Goal: Complete application form

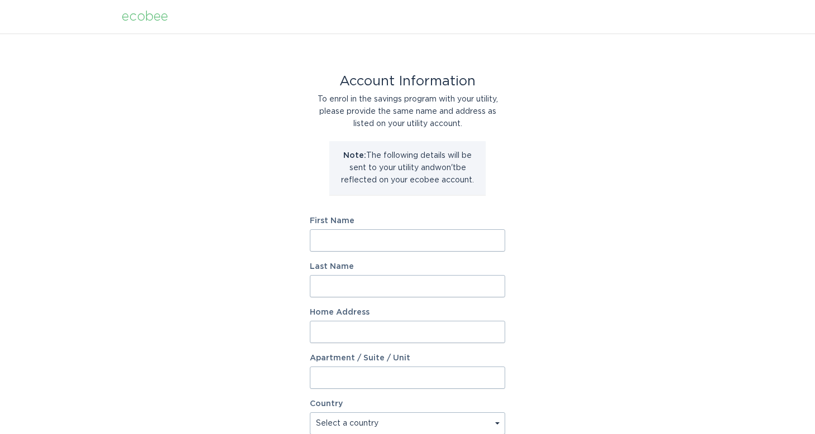
click at [396, 237] on input "First Name" at bounding box center [407, 240] width 195 height 22
type input "Stacy"
type input "g"
type input "Gray"
type input "1637 N. Bruce Court"
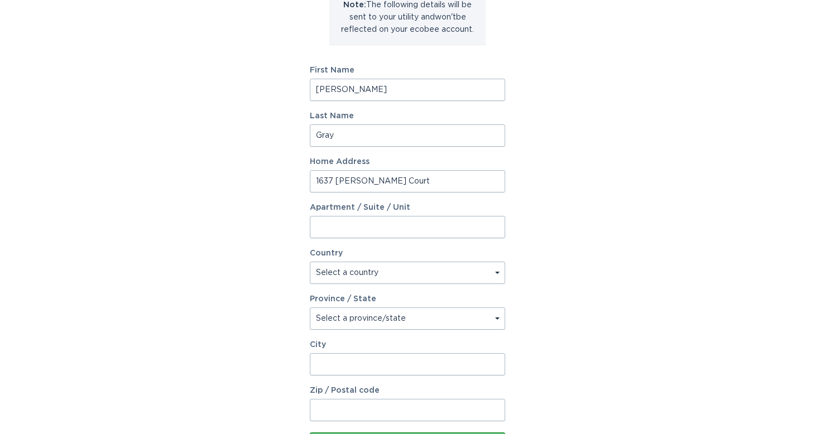
scroll to position [154, 0]
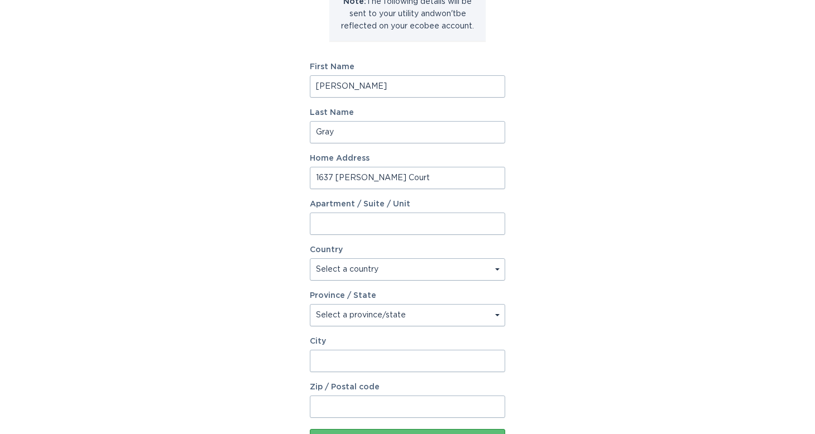
select select "US"
select select "CA"
type input ":"
type input "Los Angeles"
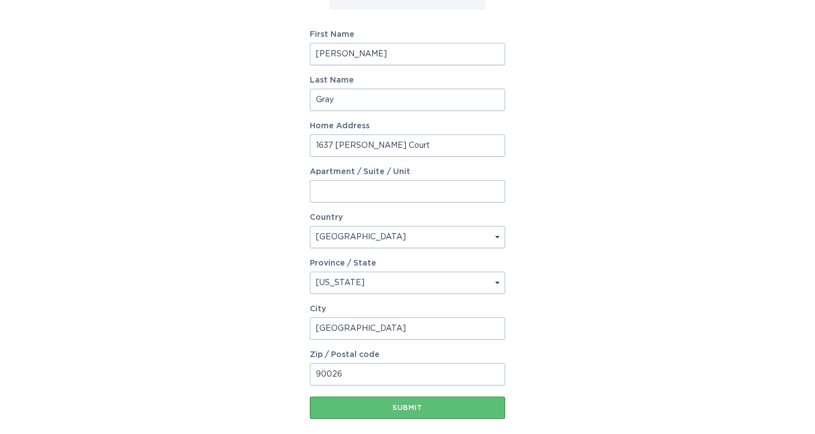
scroll to position [208, 0]
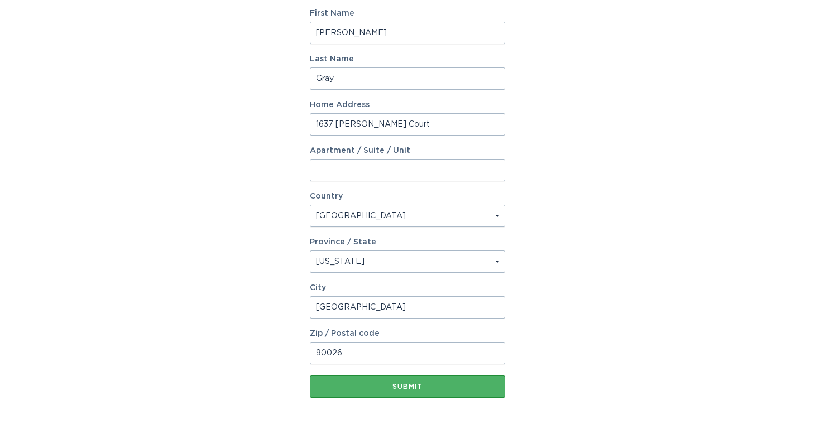
type input "90026"
click at [401, 391] on button "Submit" at bounding box center [407, 387] width 195 height 22
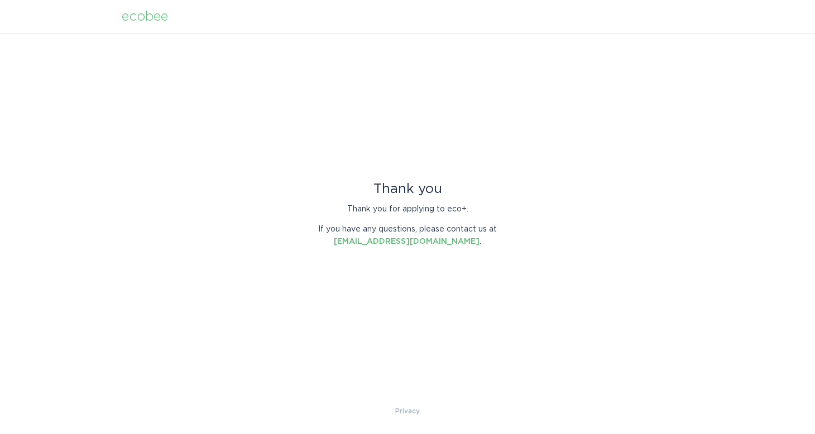
scroll to position [0, 0]
